Goal: Task Accomplishment & Management: Complete application form

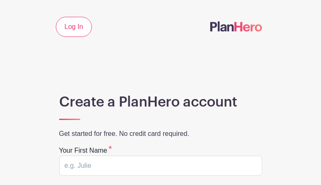
type input "mfdwlOMp"
type input "wCrONngCkUrH"
type input "danieljared32@gmail.com"
